Goal: Complete application form

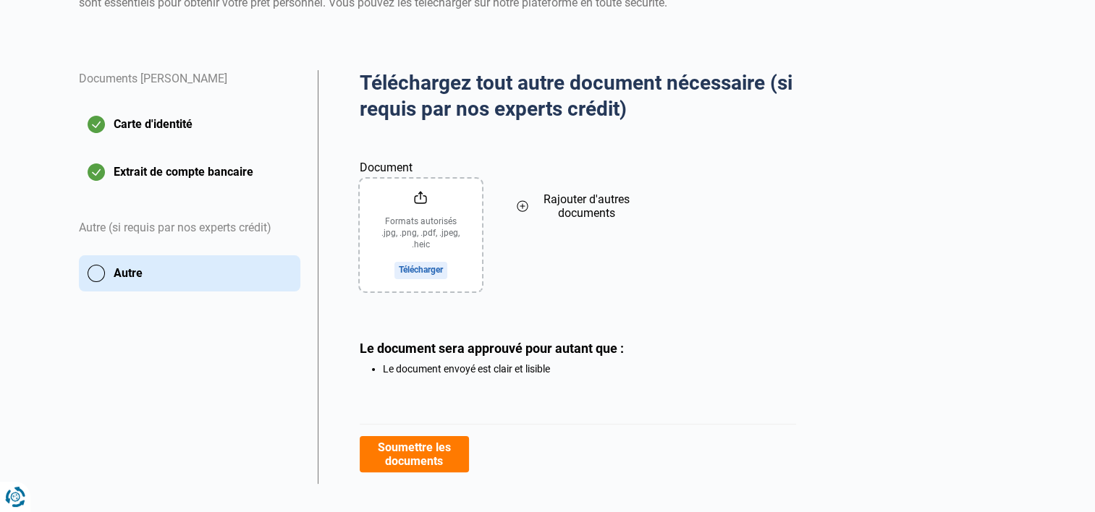
scroll to position [217, 0]
click at [431, 256] on input "Document" at bounding box center [421, 235] width 122 height 113
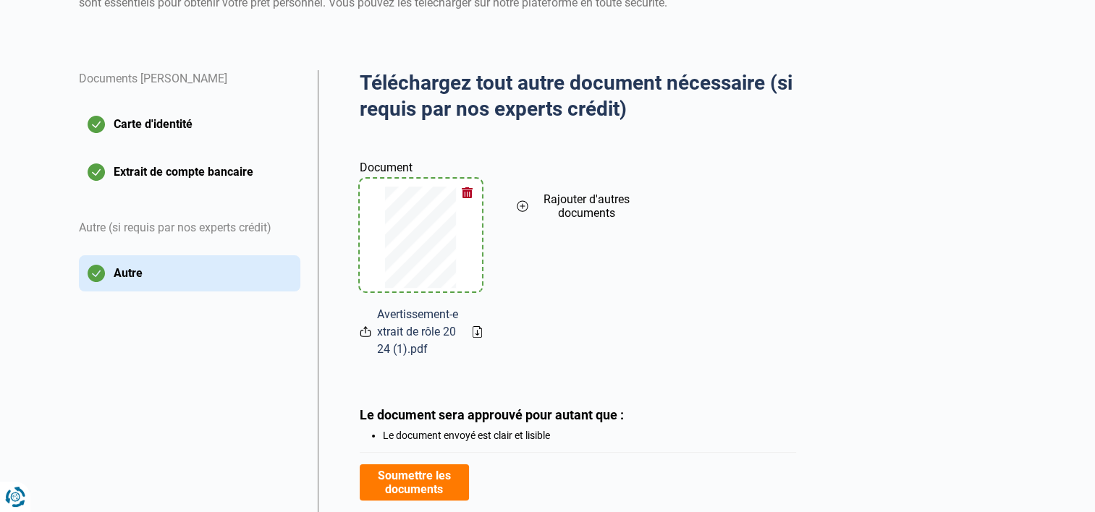
click at [468, 192] on button "button" at bounding box center [468, 193] width 22 height 22
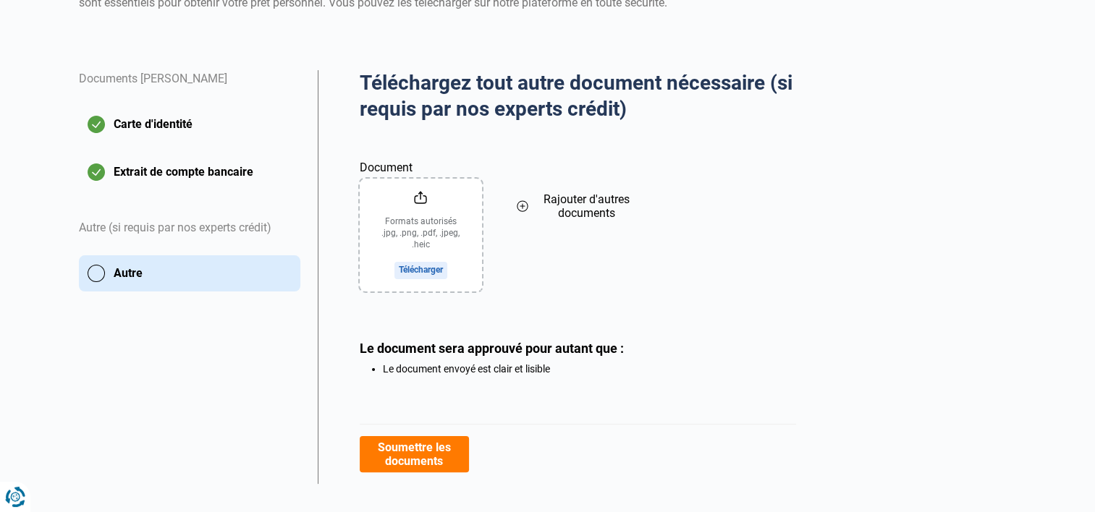
click at [431, 266] on input "Document" at bounding box center [421, 235] width 122 height 113
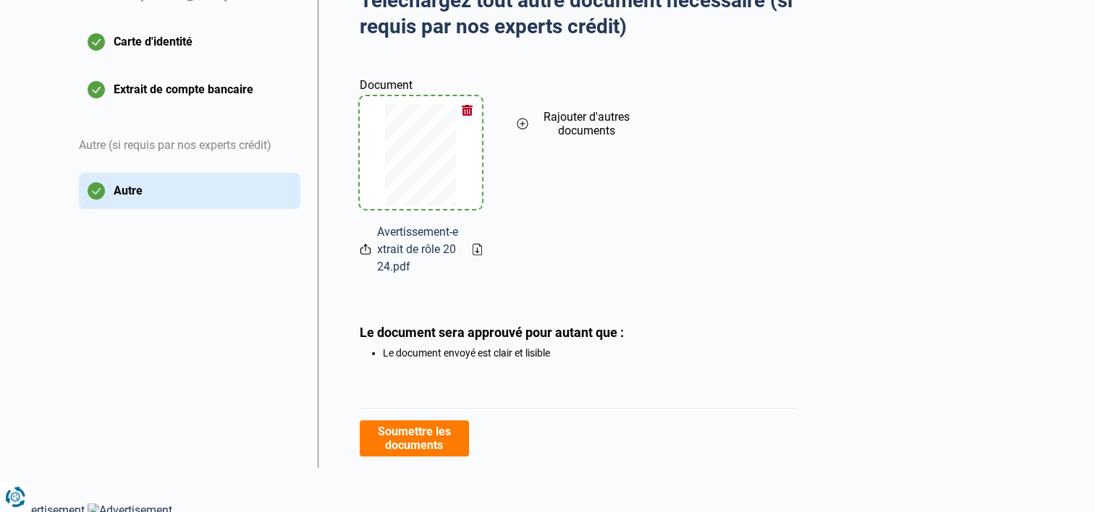
scroll to position [304, 0]
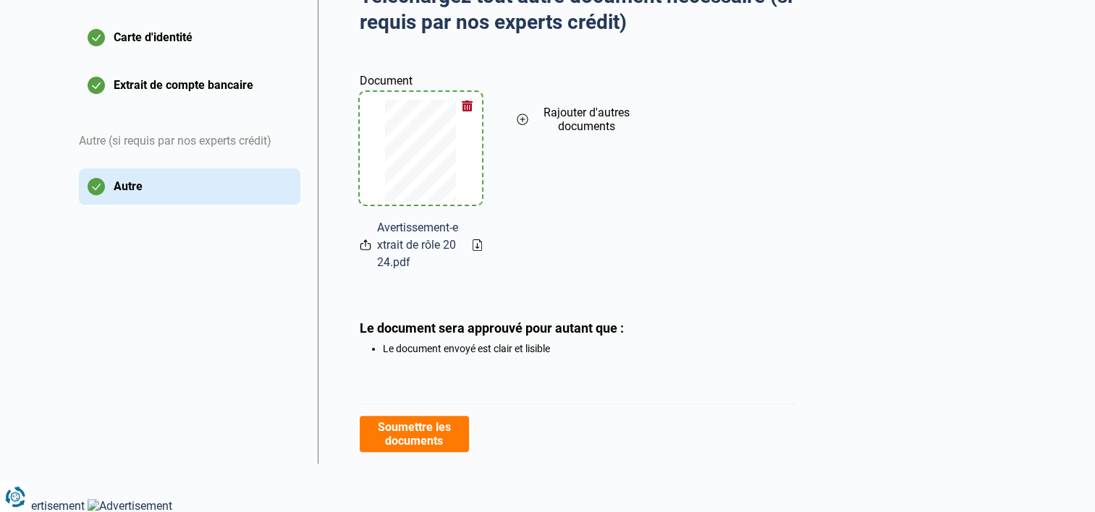
click at [426, 417] on button "Soumettre les documents" at bounding box center [414, 434] width 109 height 36
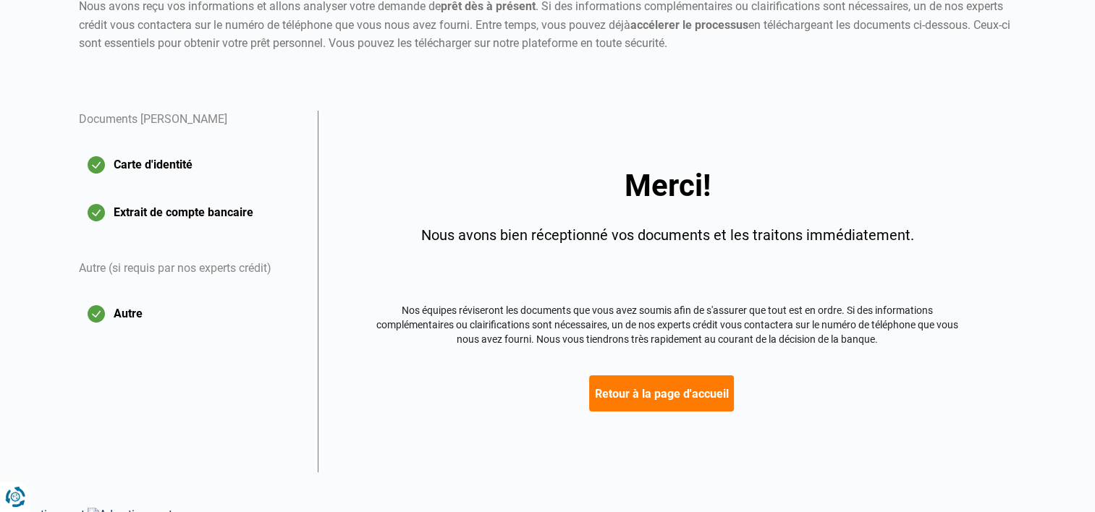
scroll to position [185, 0]
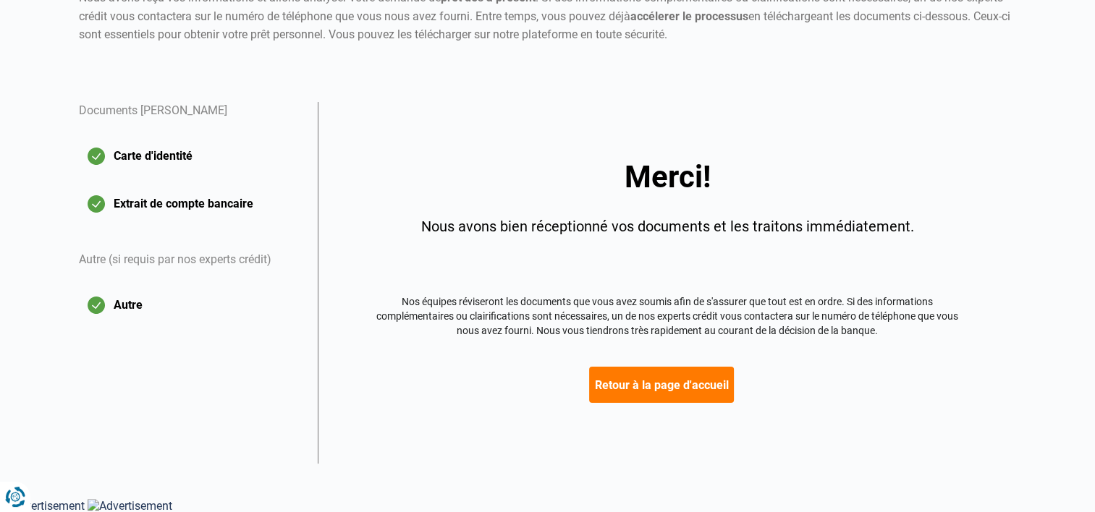
click at [640, 384] on button "Retour à la page d'accueil" at bounding box center [661, 385] width 145 height 36
